Goal: Information Seeking & Learning: Learn about a topic

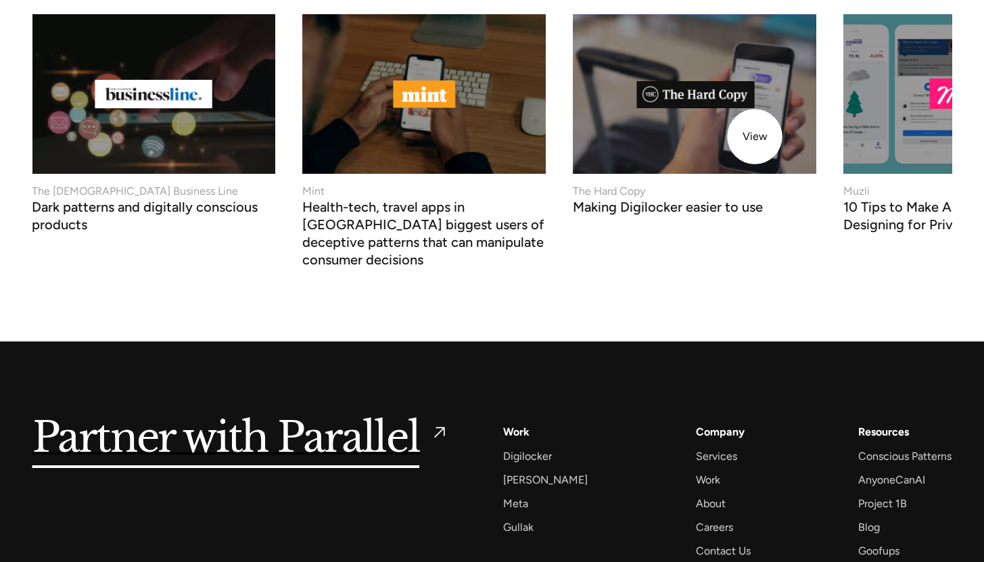
scroll to position [5445, 0]
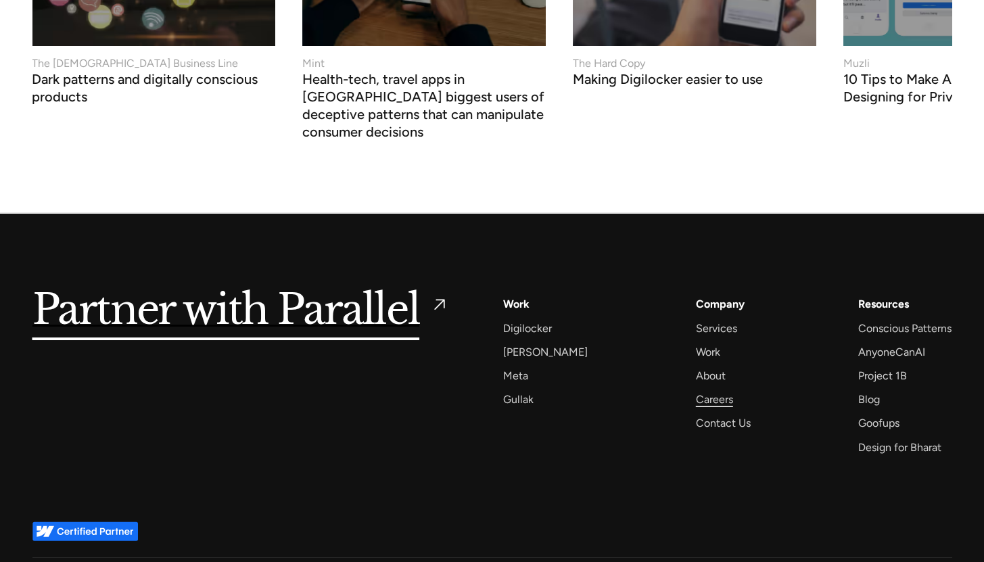
click at [704, 390] on div "Careers" at bounding box center [714, 399] width 37 height 18
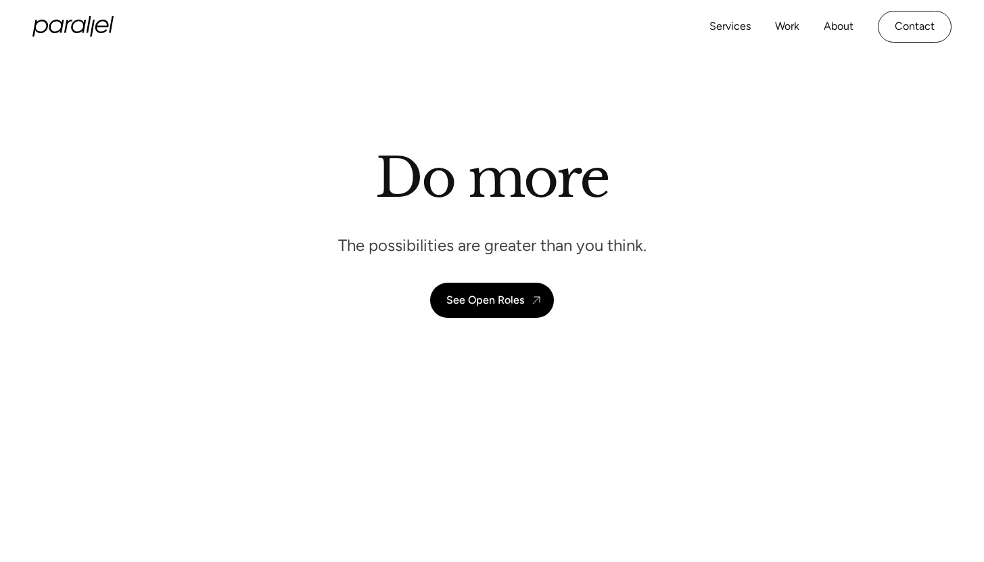
click at [510, 305] on div "See Open Roles" at bounding box center [486, 300] width 78 height 13
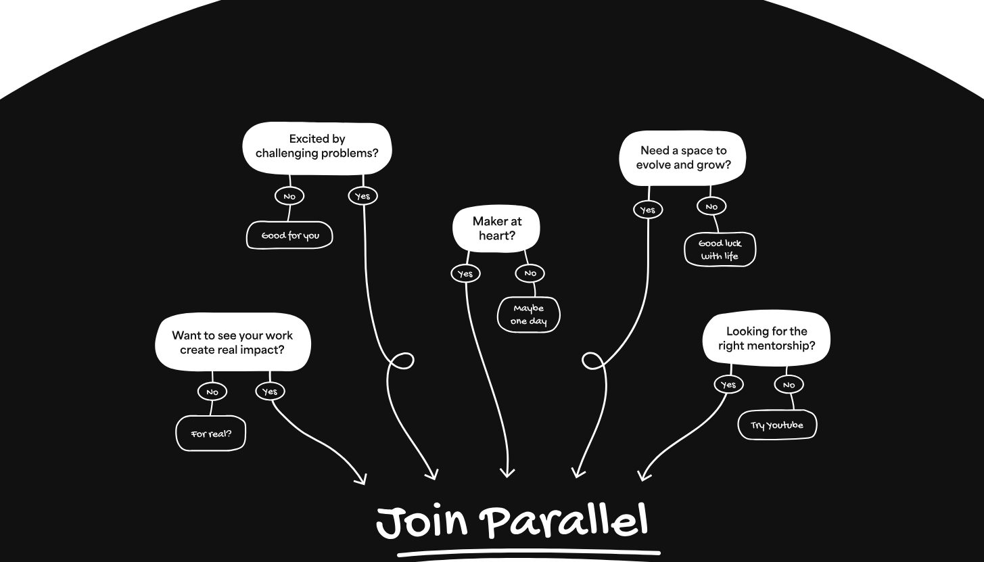
scroll to position [3149, 0]
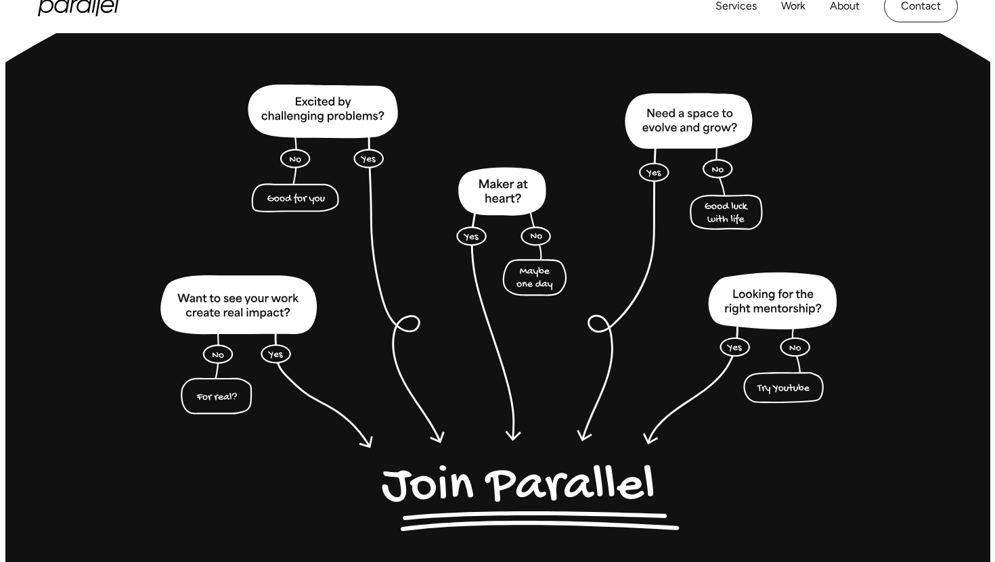
scroll to position [3178, 0]
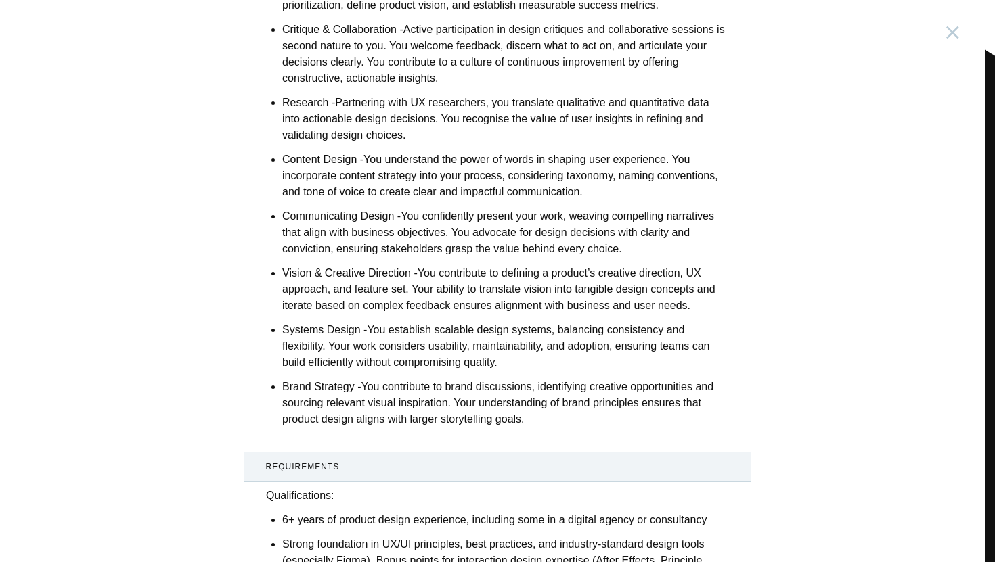
scroll to position [2136, 0]
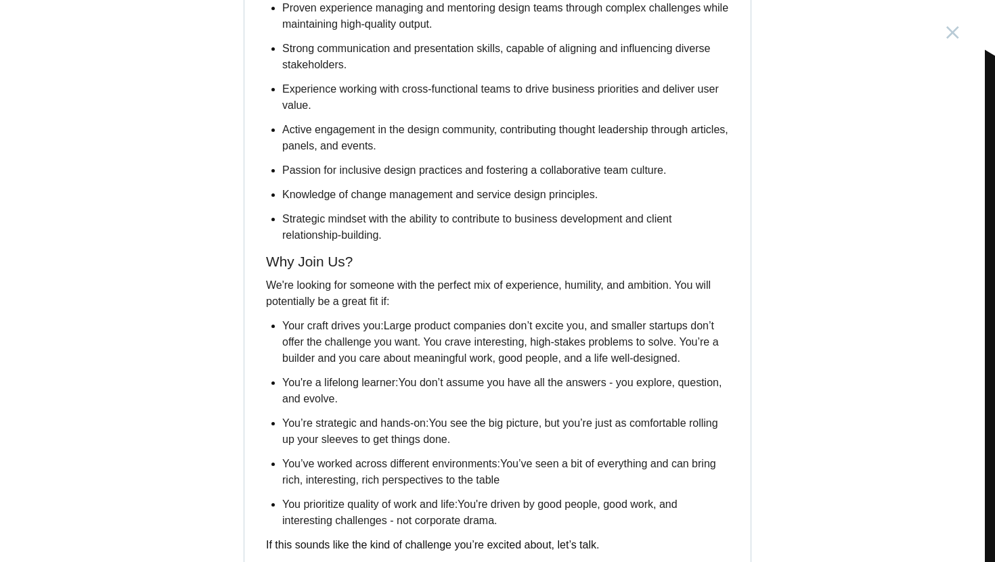
scroll to position [2256, 0]
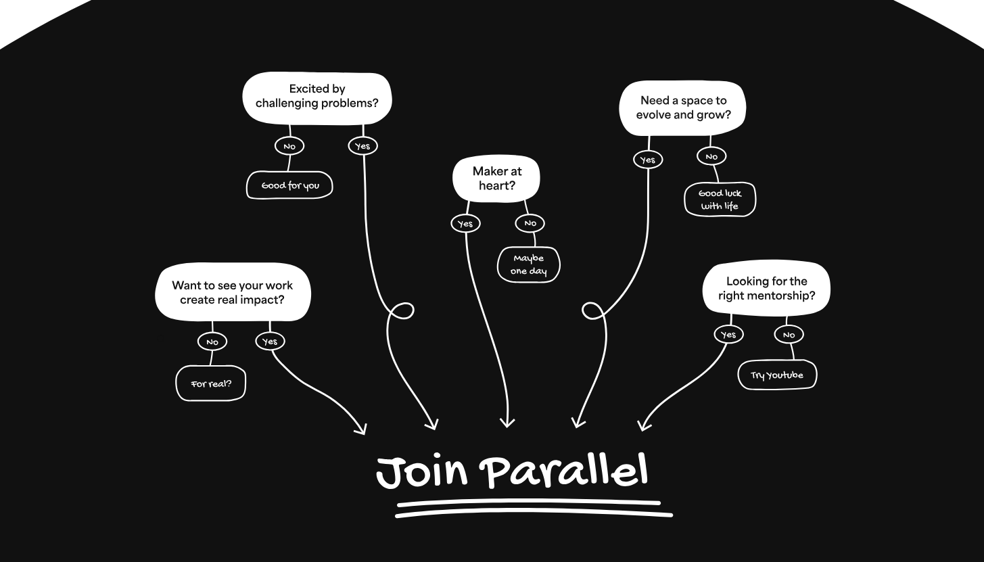
click at [158, 337] on div "Design Lead India, Bangalore Associate Design Director India, Bangalore Founder…" at bounding box center [492, 571] width 920 height 999
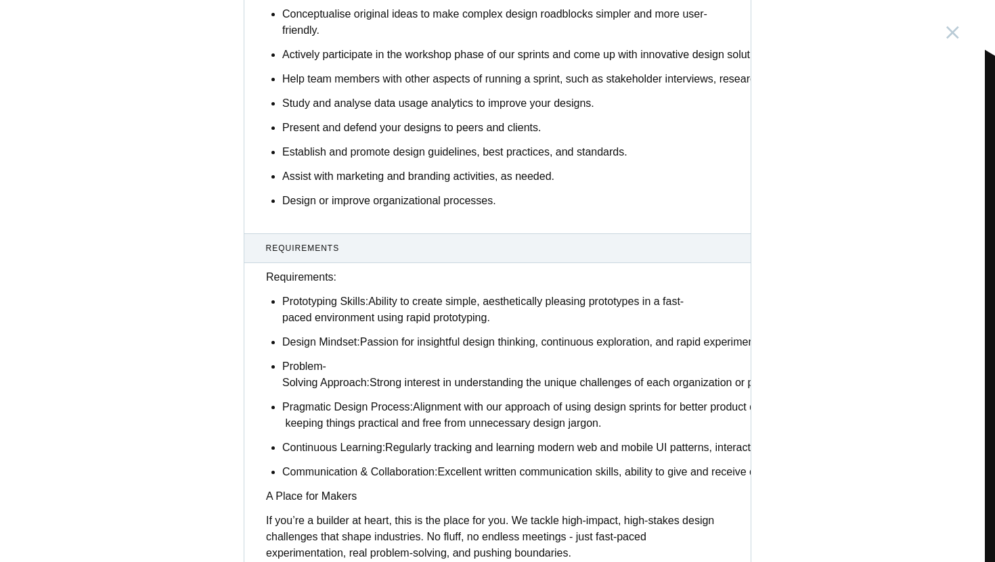
scroll to position [475, 0]
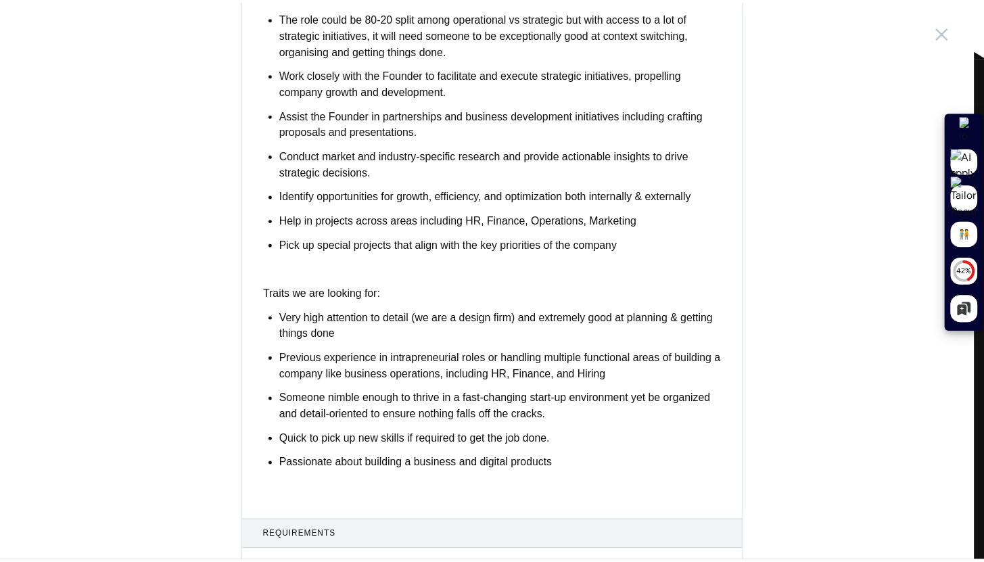
scroll to position [458, 0]
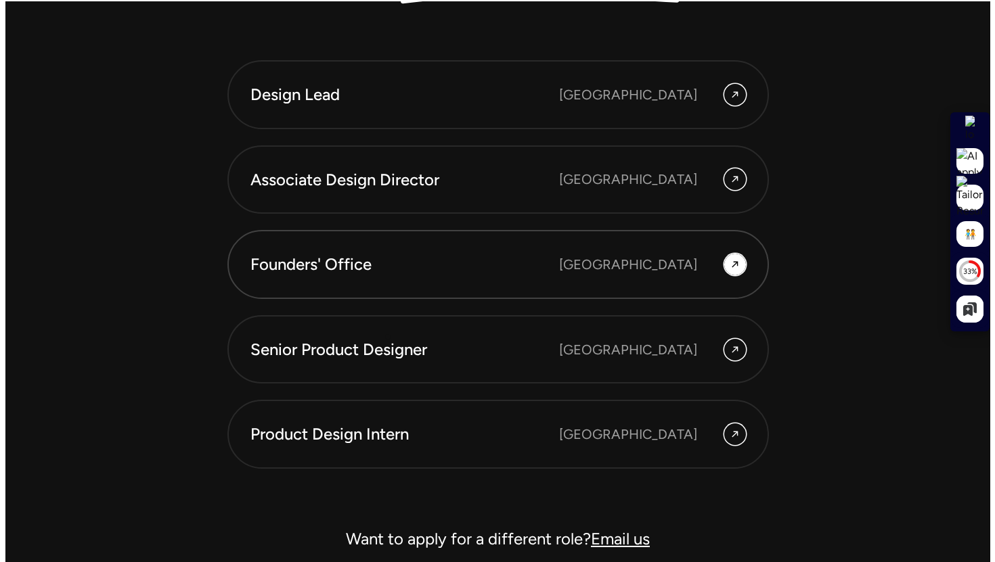
scroll to position [3707, 0]
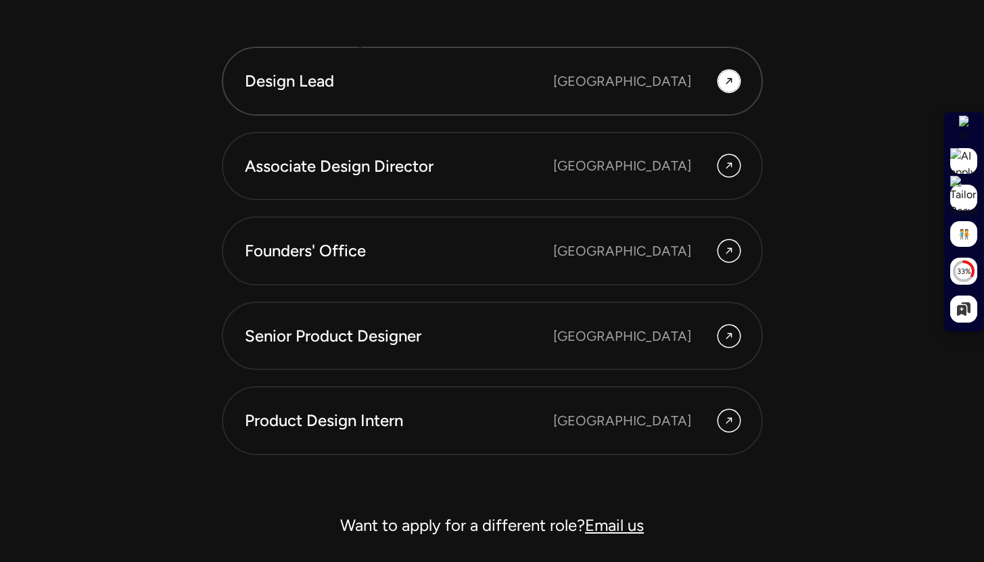
click at [365, 87] on div "Design Lead" at bounding box center [399, 81] width 309 height 23
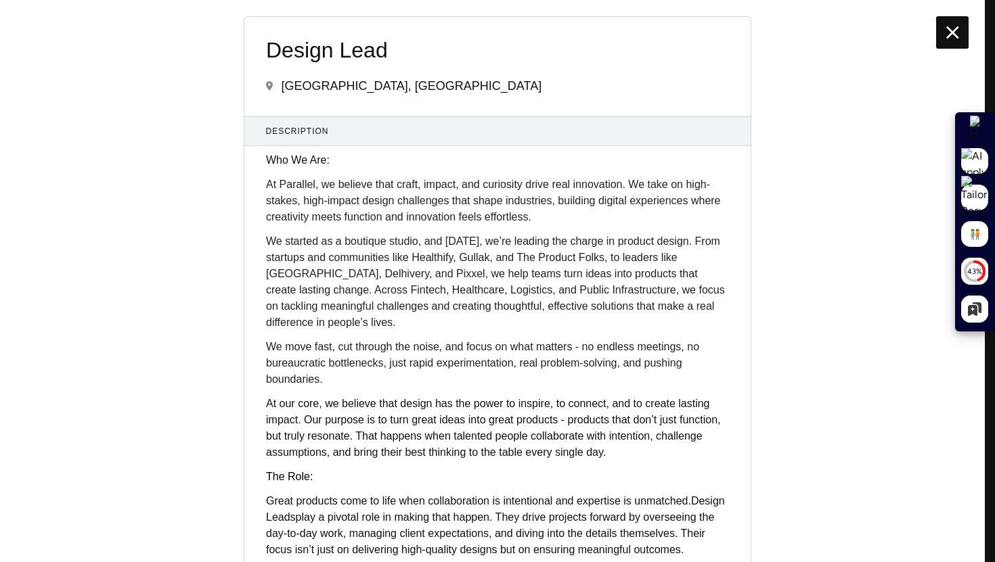
click at [953, 38] on icon at bounding box center [952, 33] width 13 height 22
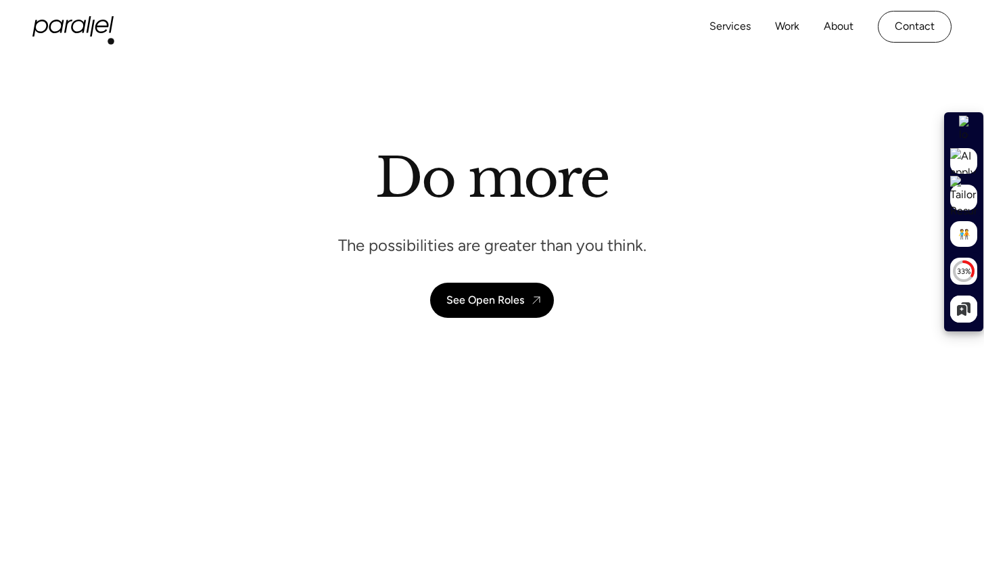
click at [104, 39] on div "Services Work About Careers Contact LinkedIn Twitter (X)" at bounding box center [491, 26] width 919 height 53
click at [97, 27] on icon "home" at bounding box center [72, 26] width 81 height 20
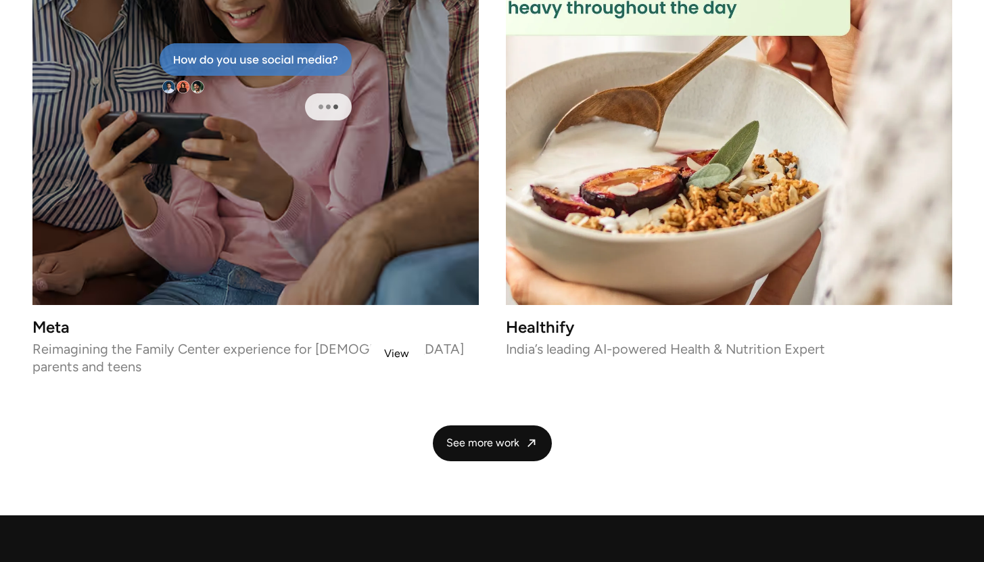
scroll to position [3156, 0]
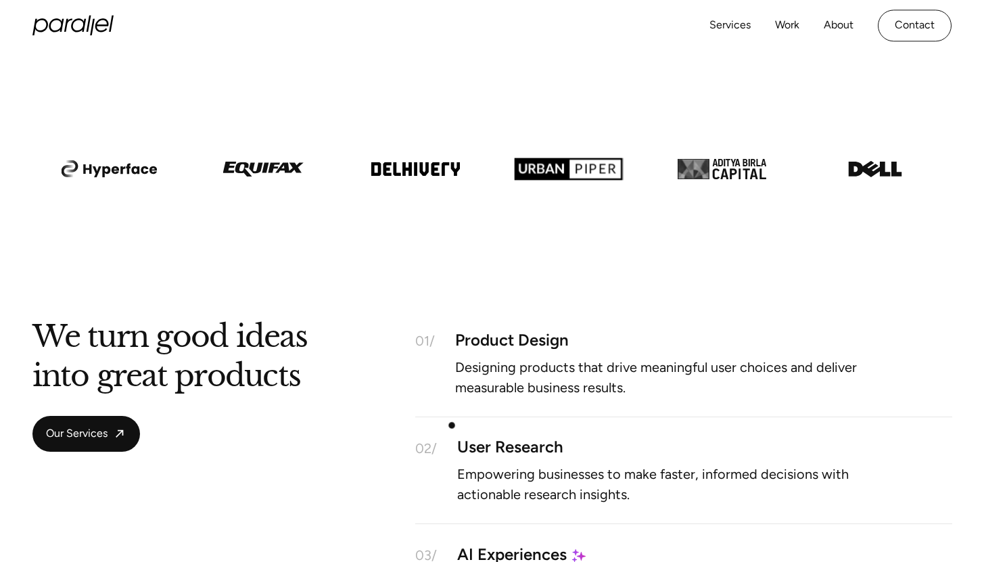
scroll to position [0, 0]
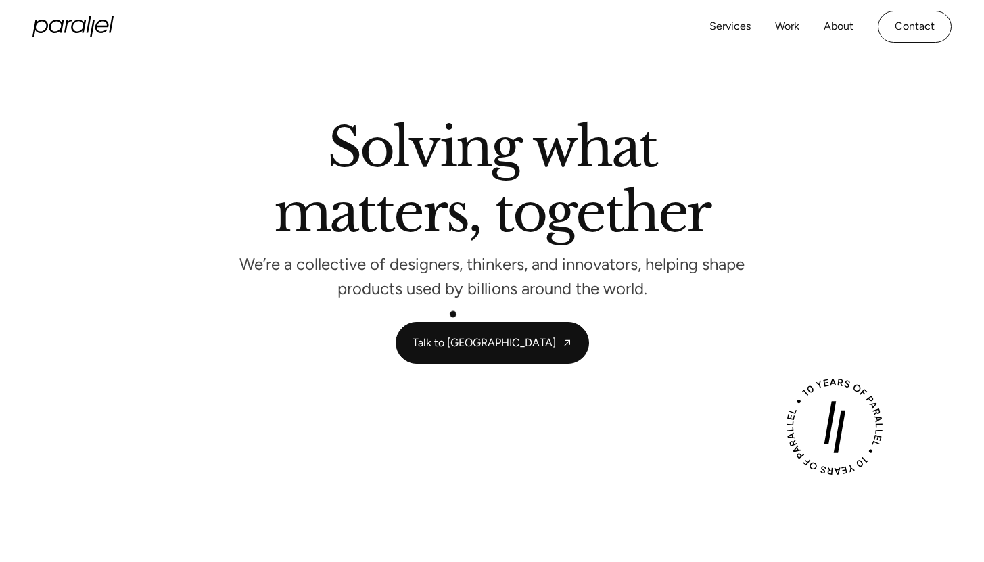
click at [453, 295] on p "We’re a collective of designers, thinkers, and innovators, helping shape produc…" at bounding box center [492, 277] width 507 height 36
click at [453, 290] on p "We’re a collective of designers, thinkers, and innovators, helping shape produc…" at bounding box center [492, 277] width 507 height 36
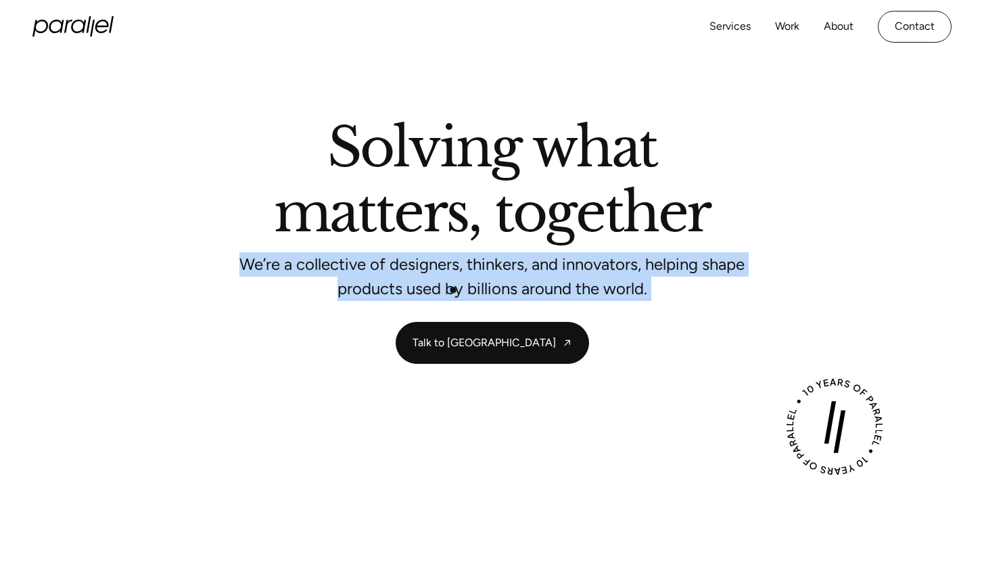
click at [453, 290] on p "We’re a collective of designers, thinkers, and innovators, helping shape produc…" at bounding box center [492, 277] width 507 height 36
drag, startPoint x: 429, startPoint y: 268, endPoint x: 612, endPoint y: 272, distance: 183.4
click at [612, 272] on p "We’re a collective of designers, thinkers, and innovators, helping shape produc…" at bounding box center [492, 277] width 507 height 36
click at [614, 272] on p "We’re a collective of designers, thinkers, and innovators, helping shape produc…" at bounding box center [492, 277] width 507 height 36
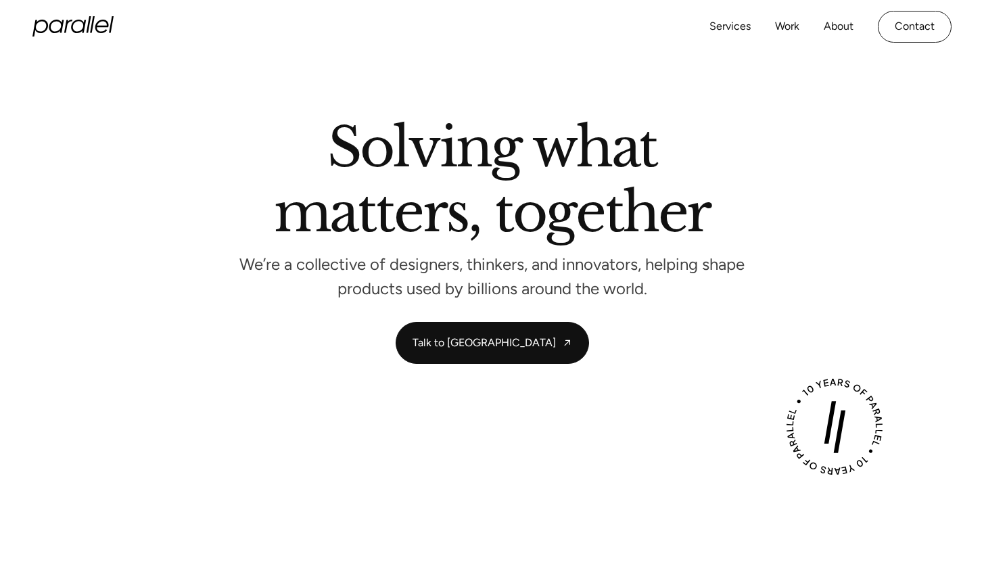
click at [85, 27] on icon "home" at bounding box center [72, 26] width 81 height 20
